Goal: Entertainment & Leisure: Browse casually

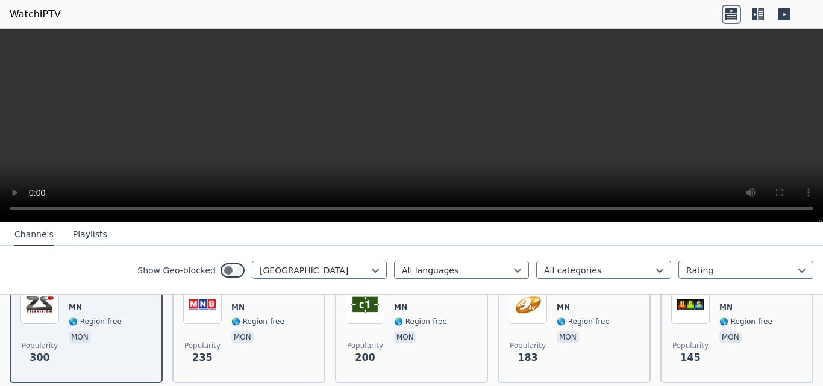
scroll to position [154, 0]
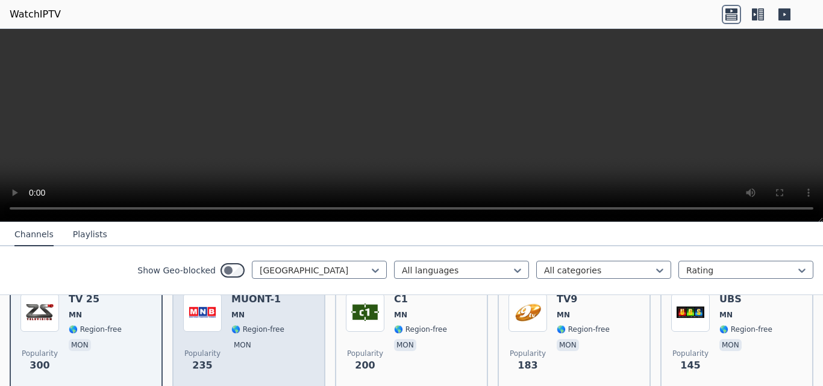
click at [246, 339] on p "mon" at bounding box center [242, 345] width 22 height 12
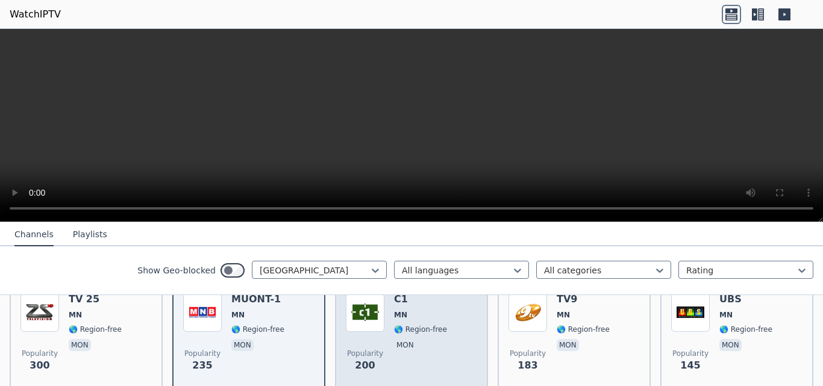
click at [394, 350] on div "C1 MN 🌎 Region-free mon" at bounding box center [420, 336] width 53 height 87
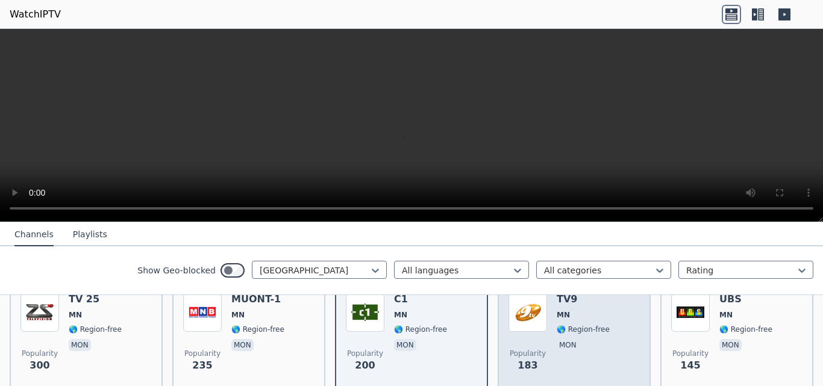
click at [583, 341] on span "mon" at bounding box center [582, 346] width 53 height 14
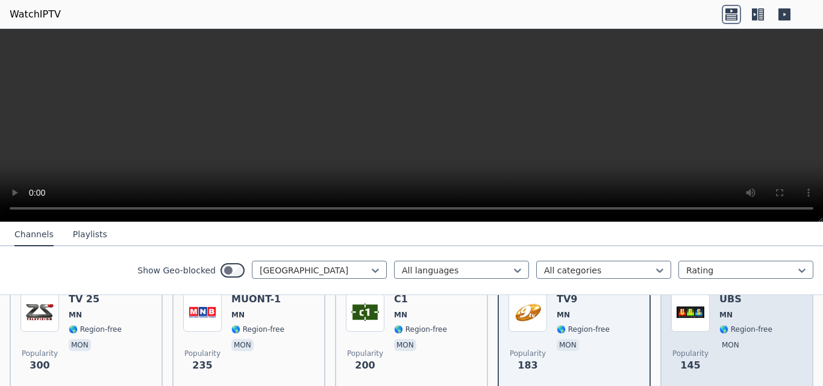
click at [727, 325] on div "UBS [GEOGRAPHIC_DATA] 🌎 Region-free mon" at bounding box center [745, 336] width 53 height 87
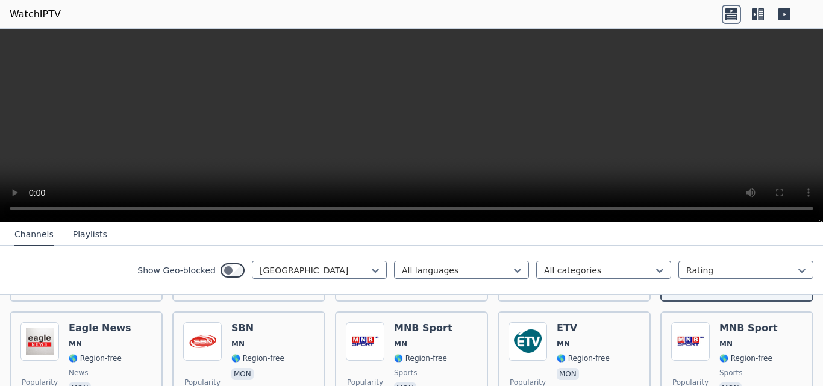
scroll to position [255, 0]
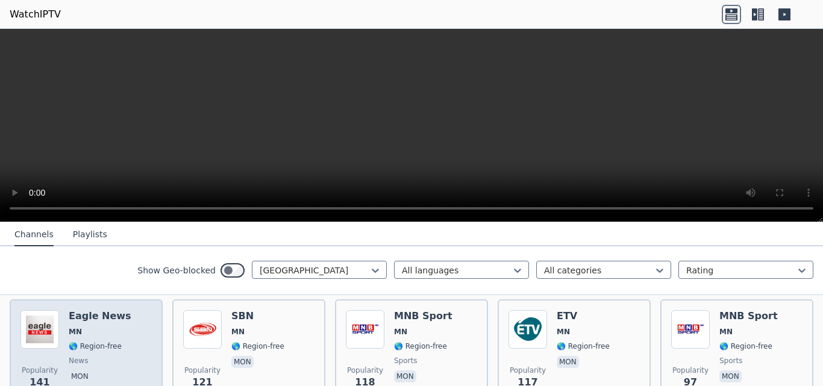
click at [104, 341] on span "🌎 Region-free" at bounding box center [95, 346] width 53 height 10
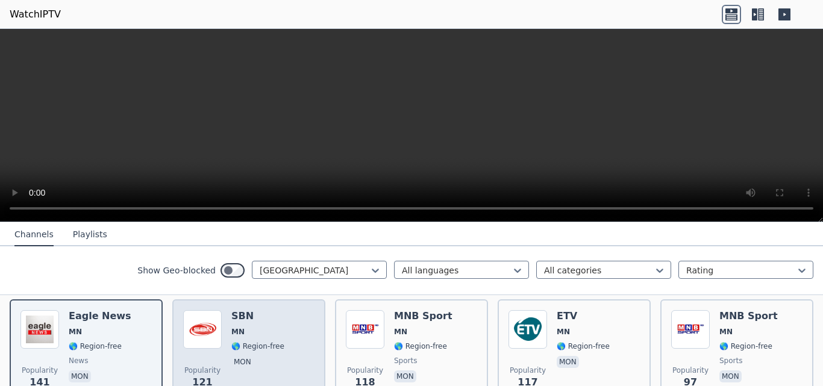
click at [227, 332] on div "Popularity 121 SBN [GEOGRAPHIC_DATA] 🌎 Region-free mon" at bounding box center [248, 353] width 131 height 87
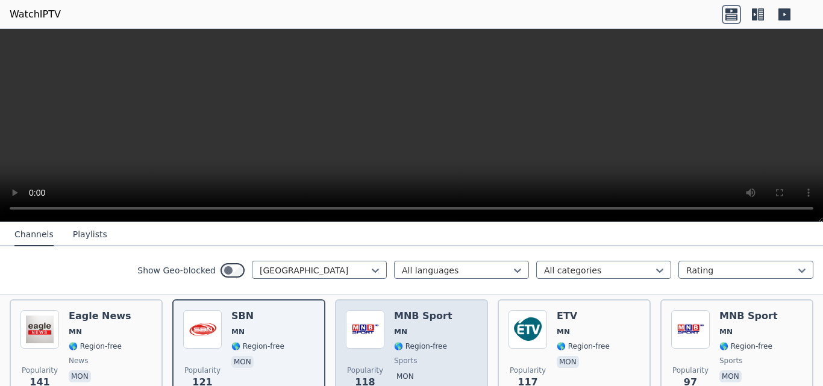
click at [435, 341] on span "🌎 Region-free" at bounding box center [420, 346] width 53 height 10
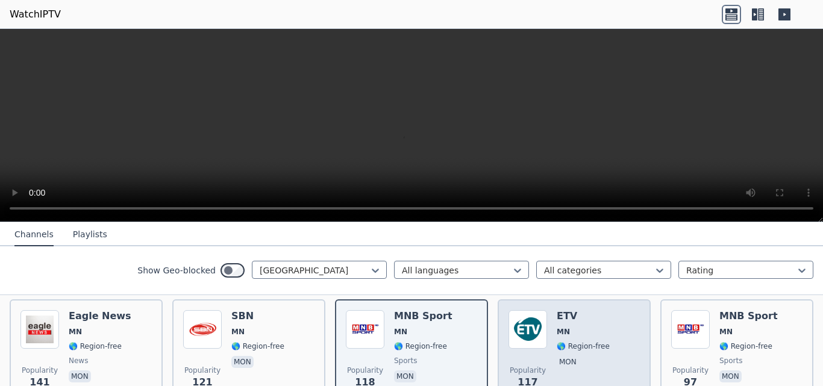
click at [546, 335] on div "Popularity 117 ETV [GEOGRAPHIC_DATA] 🌎 Region-free mon" at bounding box center [573, 353] width 131 height 87
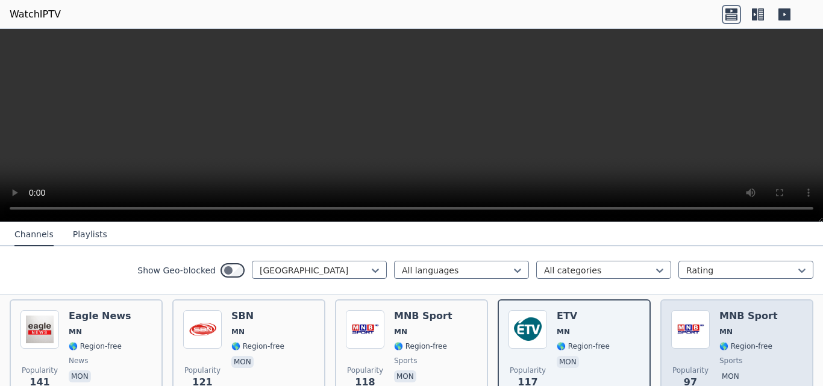
click at [749, 341] on span "🌎 Region-free" at bounding box center [745, 346] width 53 height 10
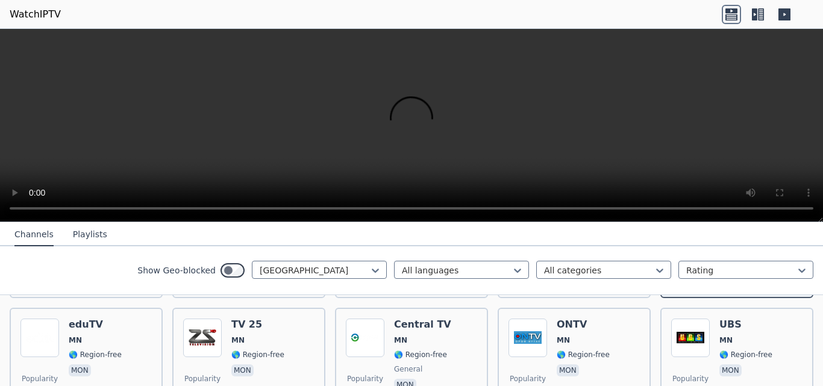
scroll to position [377, 0]
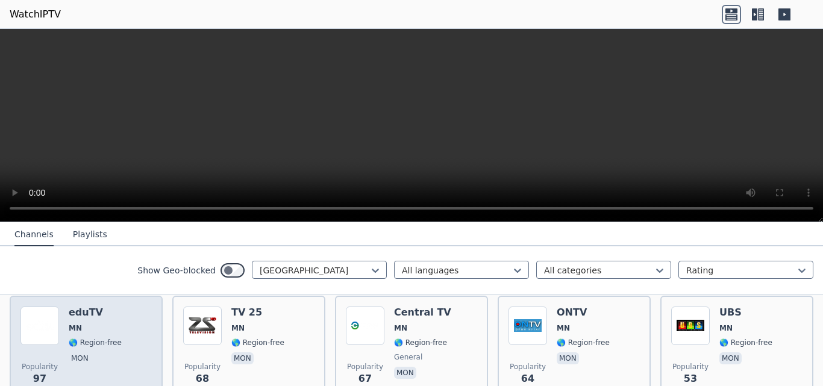
click at [88, 323] on span "MN" at bounding box center [95, 328] width 53 height 10
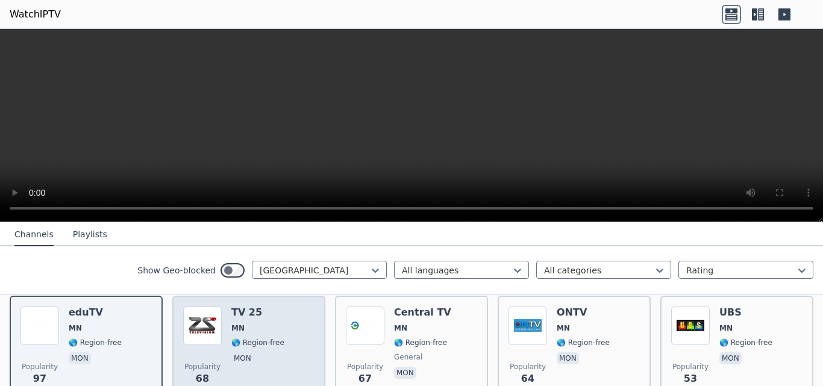
click at [252, 338] on span "🌎 Region-free" at bounding box center [257, 343] width 53 height 10
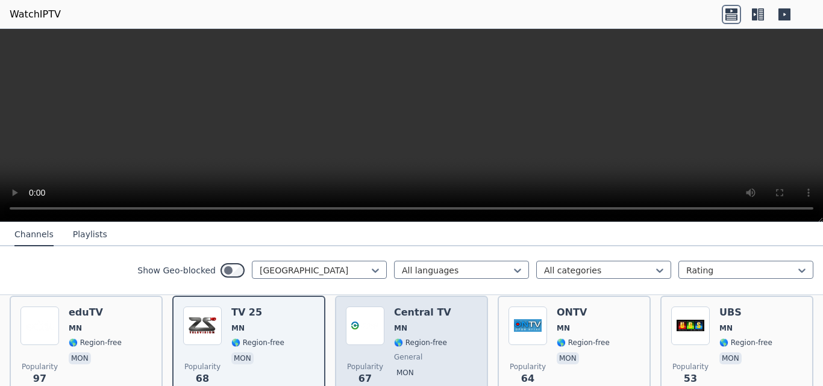
click at [412, 353] on div "Central TV MN 🌎 Region-free general mon" at bounding box center [422, 349] width 57 height 87
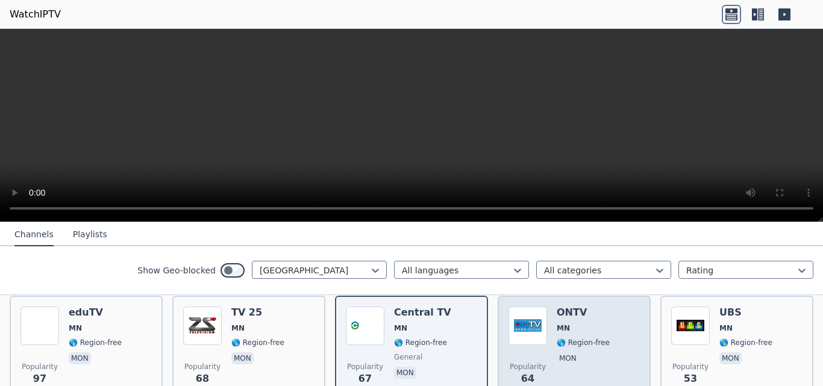
click at [577, 352] on span "mon" at bounding box center [582, 359] width 53 height 14
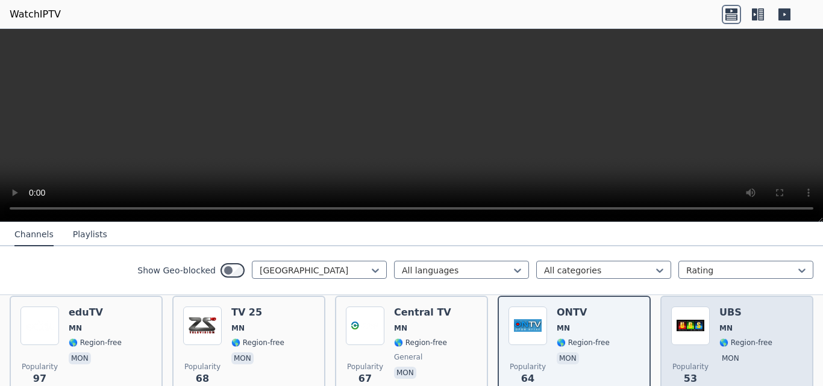
click at [738, 325] on div "UBS [GEOGRAPHIC_DATA] 🌎 Region-free mon" at bounding box center [745, 349] width 53 height 87
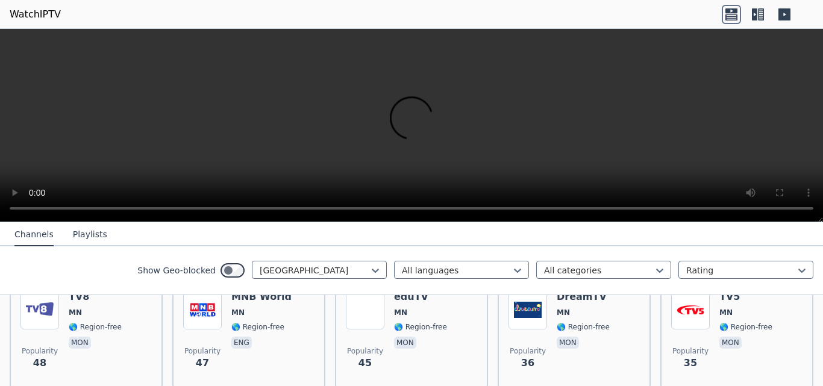
scroll to position [523, 0]
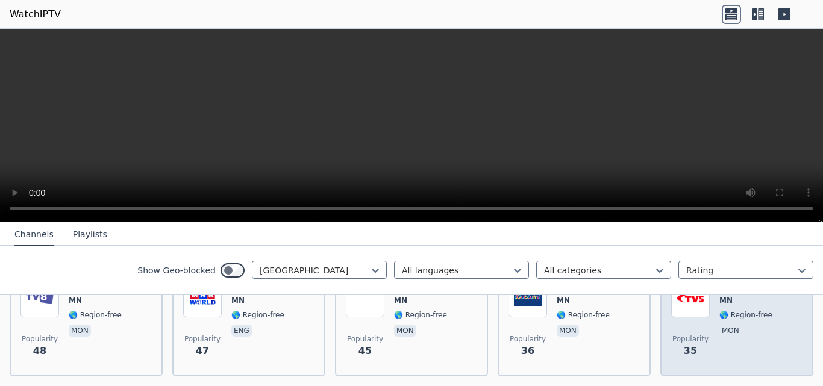
click at [661, 318] on div "Popularity 35 TV5 MN 🌎 Region-free mon" at bounding box center [736, 322] width 153 height 108
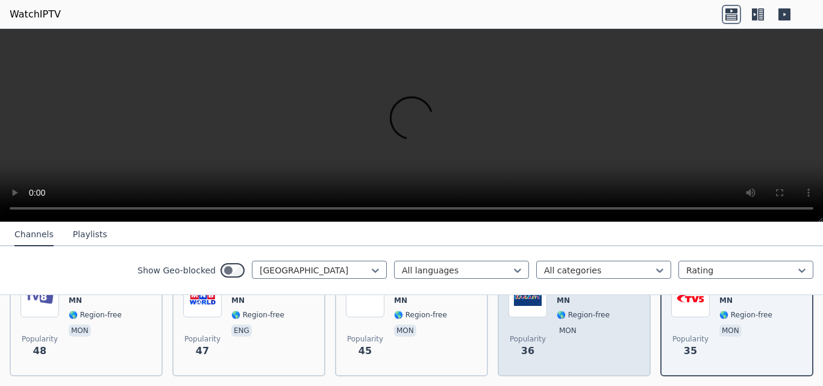
click at [577, 325] on span "mon" at bounding box center [582, 332] width 53 height 14
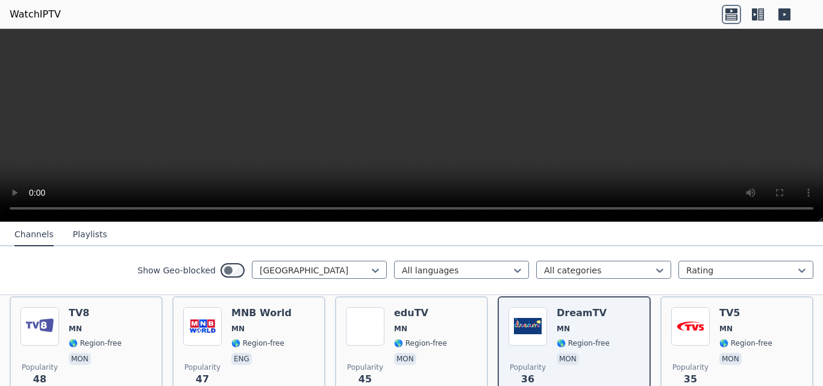
scroll to position [502, 0]
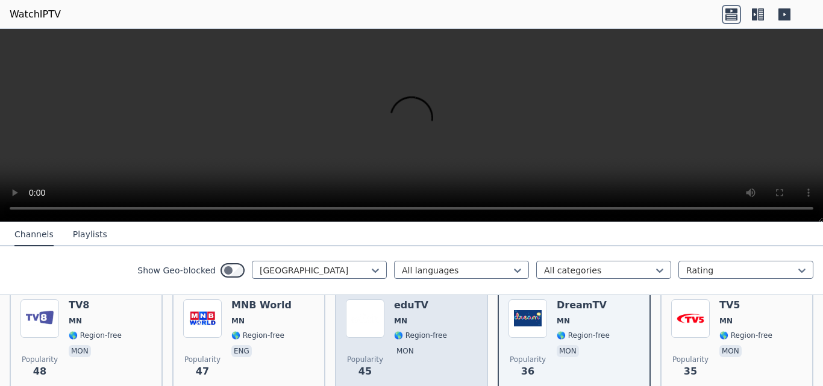
click at [424, 345] on span "mon" at bounding box center [420, 352] width 53 height 14
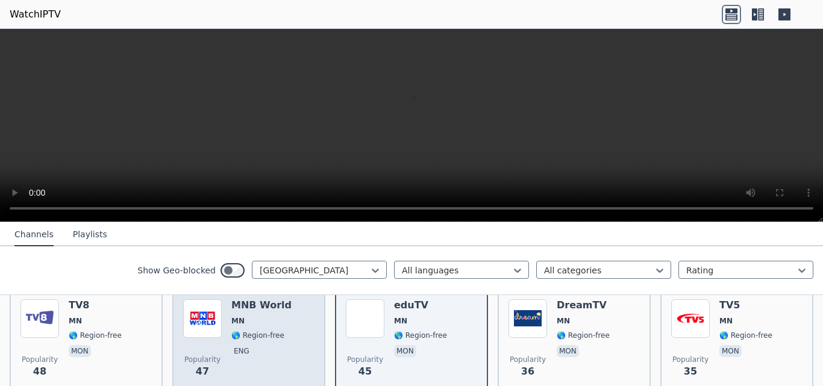
click at [277, 331] on span "🌎 Region-free" at bounding box center [261, 336] width 60 height 10
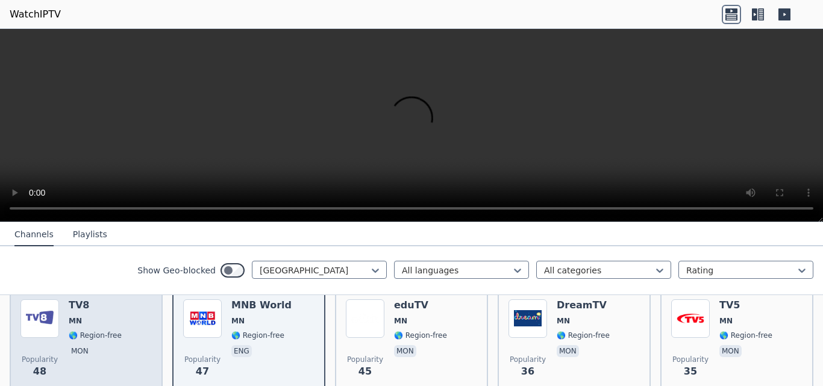
click at [78, 331] on span "🌎 Region-free" at bounding box center [95, 336] width 53 height 10
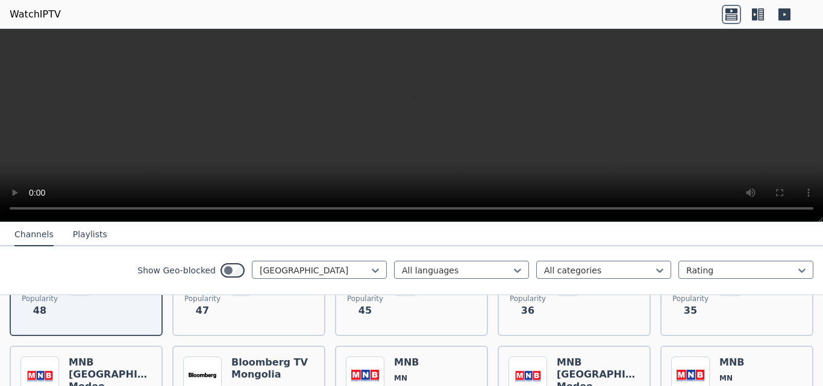
scroll to position [600, 0]
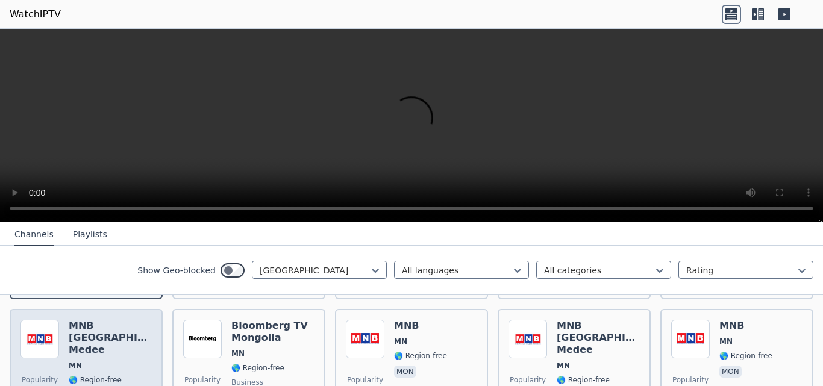
click at [120, 334] on h6 "MNB [GEOGRAPHIC_DATA] Medee" at bounding box center [110, 338] width 83 height 36
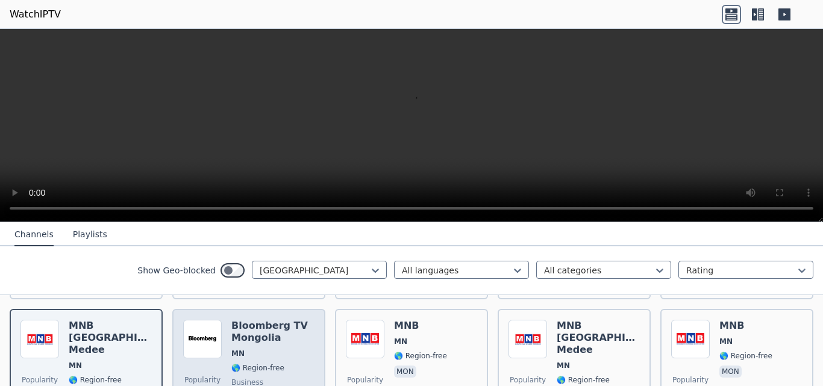
click at [244, 349] on span "MN" at bounding box center [272, 354] width 83 height 10
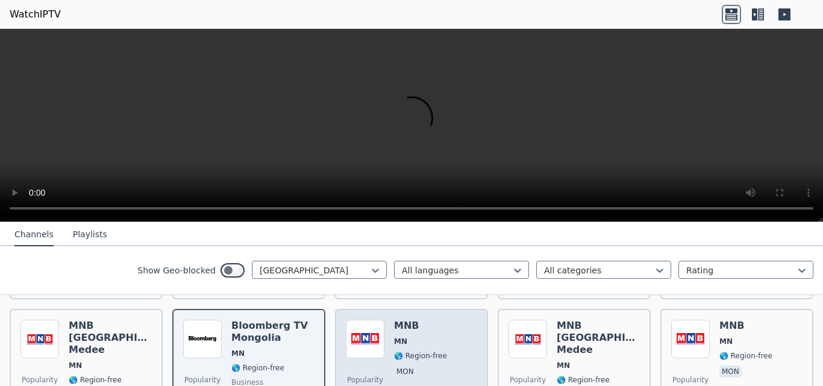
click at [409, 351] on span "🌎 Region-free" at bounding box center [420, 356] width 53 height 10
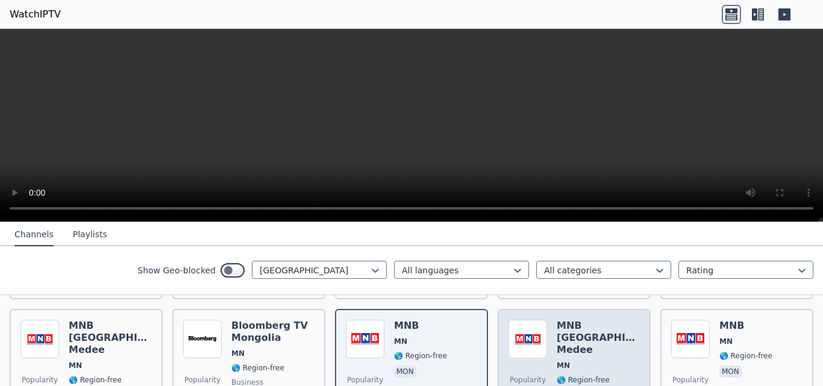
click at [556, 334] on h6 "MNB [GEOGRAPHIC_DATA] Medee" at bounding box center [597, 338] width 83 height 36
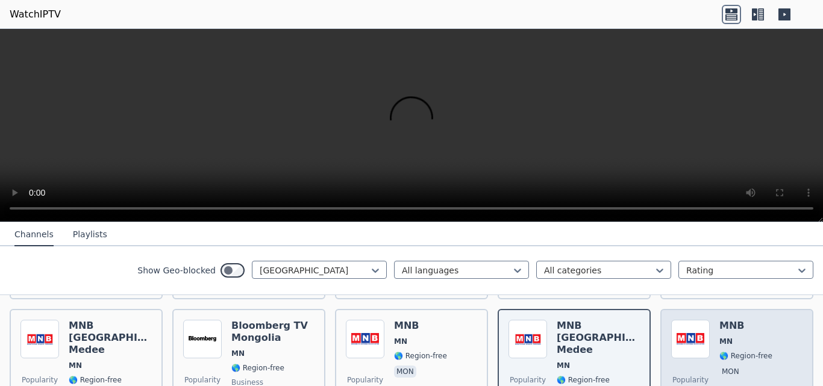
click at [753, 337] on span "MN" at bounding box center [745, 342] width 53 height 10
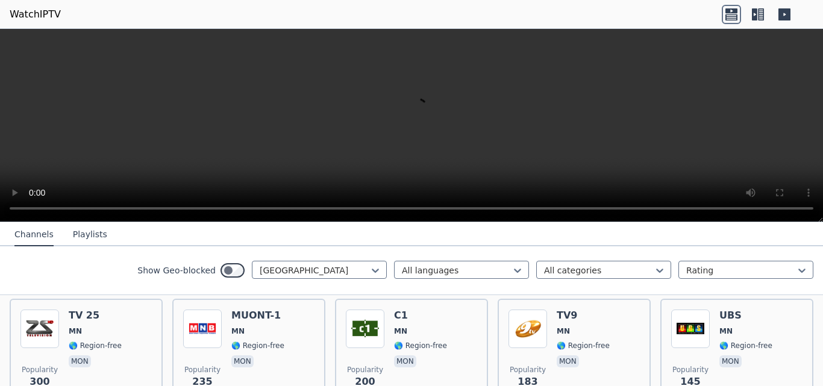
scroll to position [154, 0]
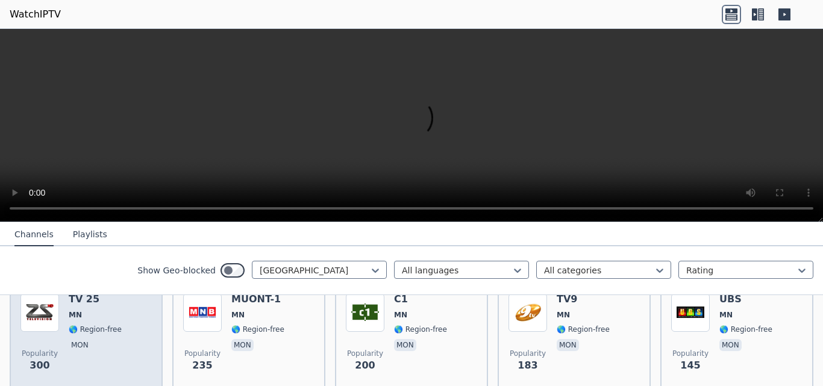
click at [107, 349] on div "TV 25 MN 🌎 Region-free mon" at bounding box center [95, 336] width 53 height 87
